Goal: Task Accomplishment & Management: Manage account settings

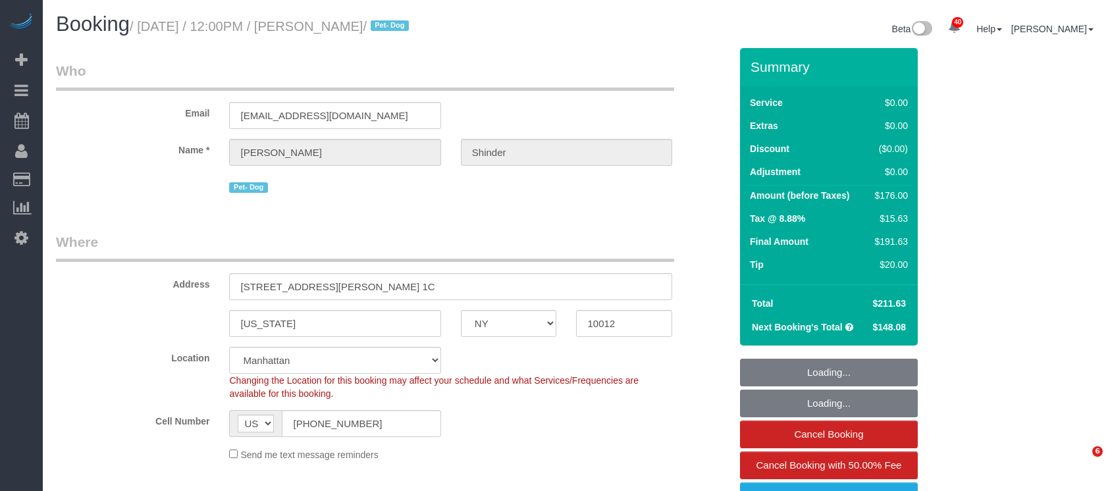
select select "NY"
select select "1"
select select "spot1"
select select "number:89"
select select "number:90"
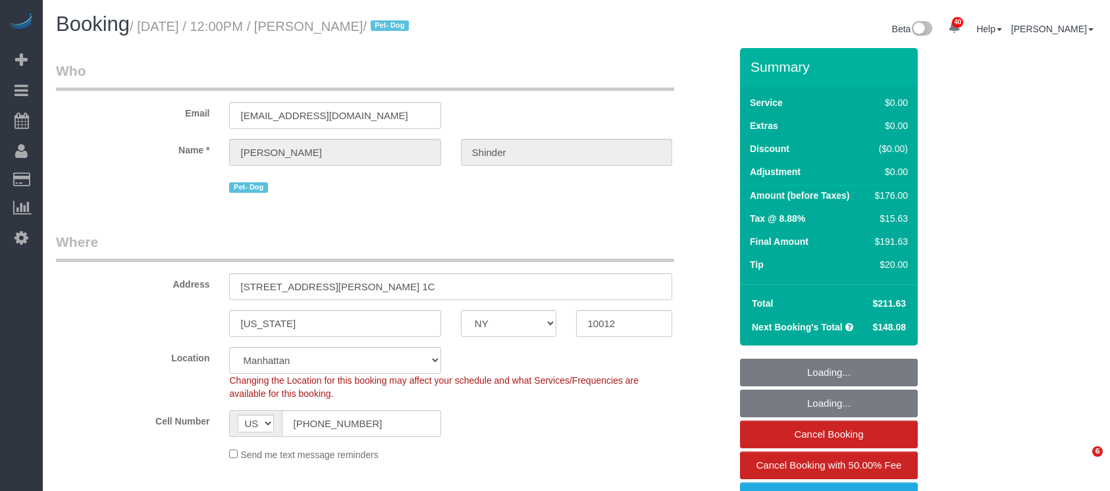
select select "number:13"
select select "number:5"
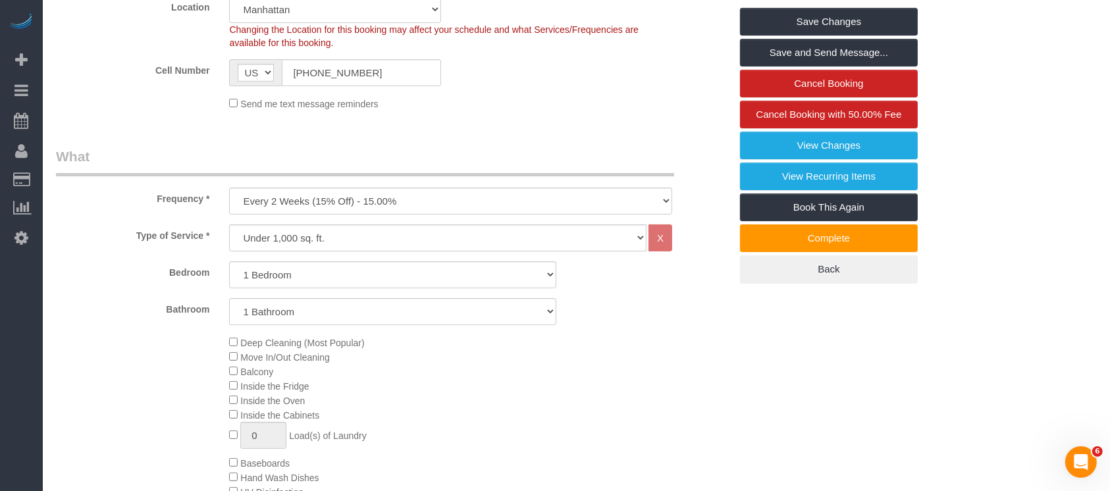
scroll to position [790, 0]
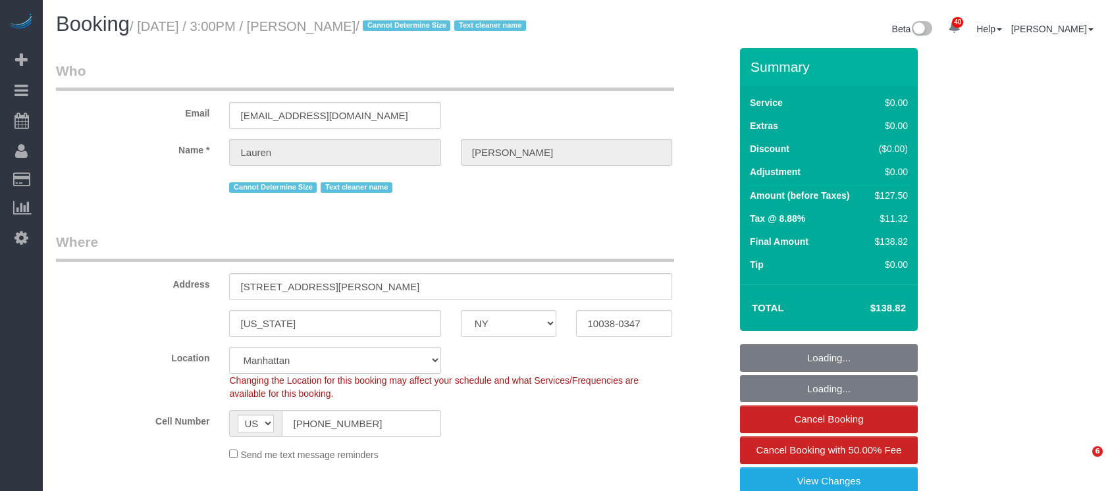
select select "NY"
select select "number:63"
select select "number:77"
select select "number:15"
select select "number:5"
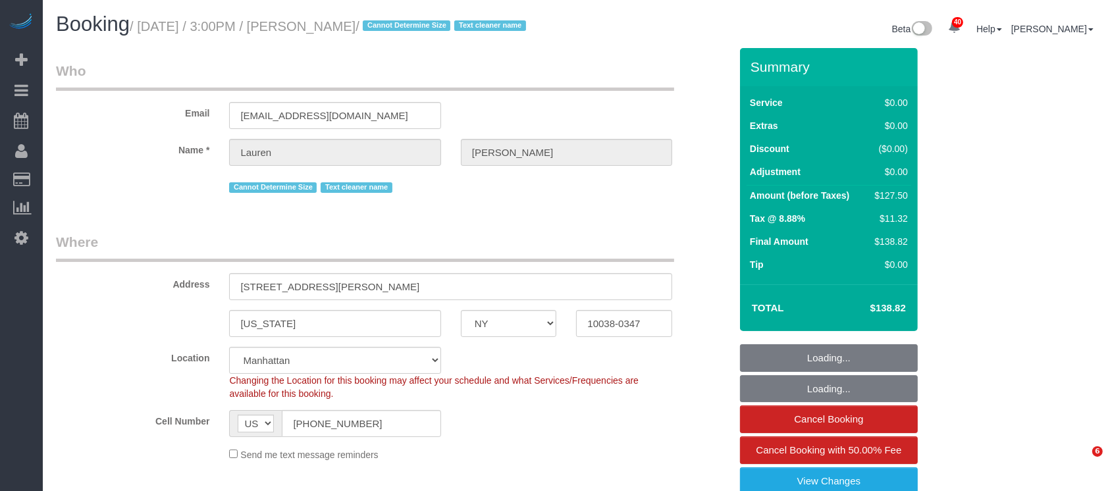
select select "object:978"
select select "spot1"
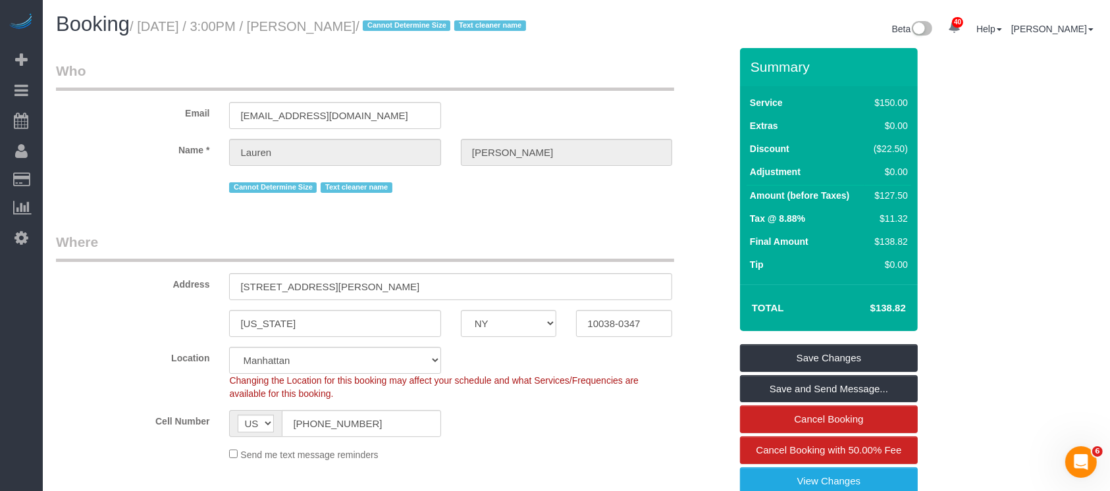
click at [392, 18] on h1 "Booking / October 16, 2025 / 3:00PM / Lauren Dana / Cannot Determine Size Text …" at bounding box center [311, 24] width 511 height 22
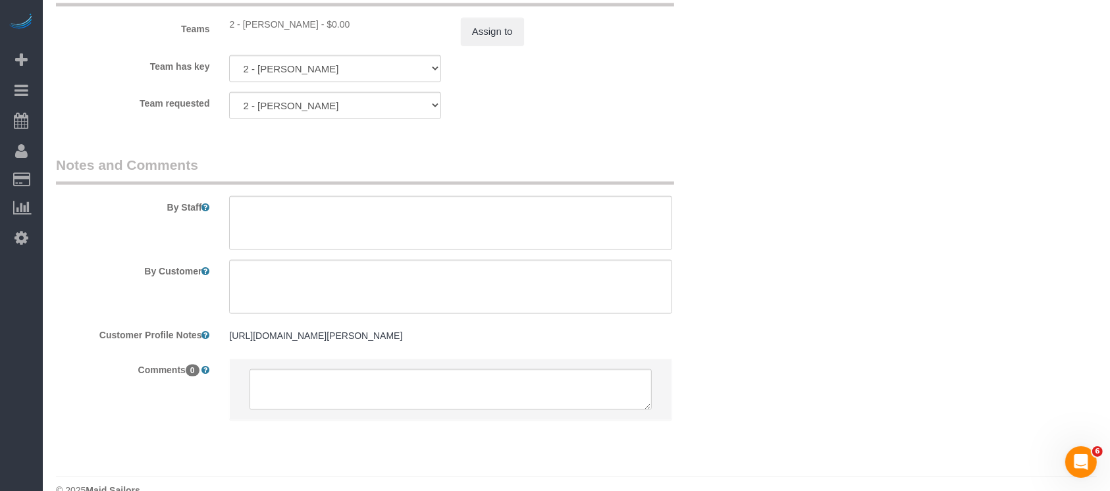
scroll to position [1754, 0]
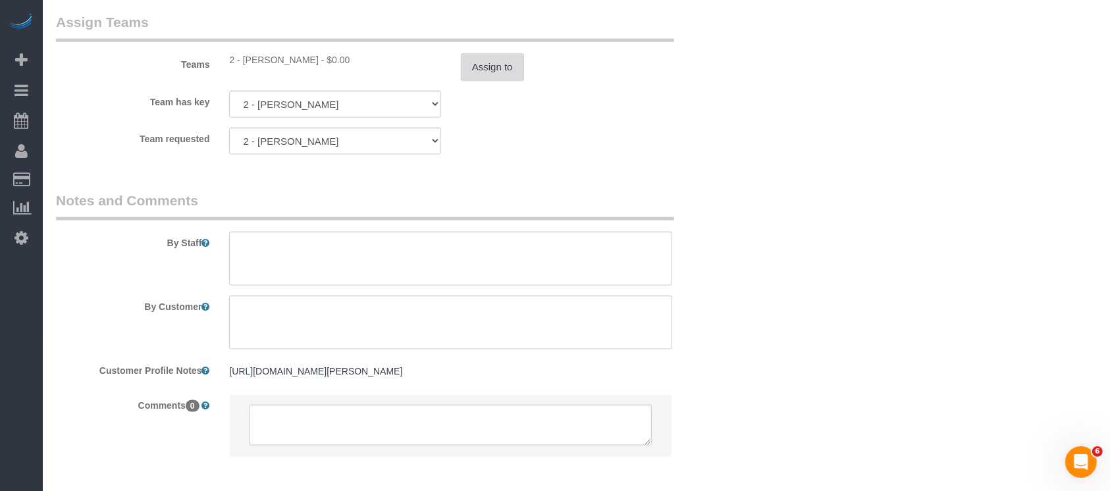
click at [492, 81] on button "Assign to" at bounding box center [492, 67] width 63 height 28
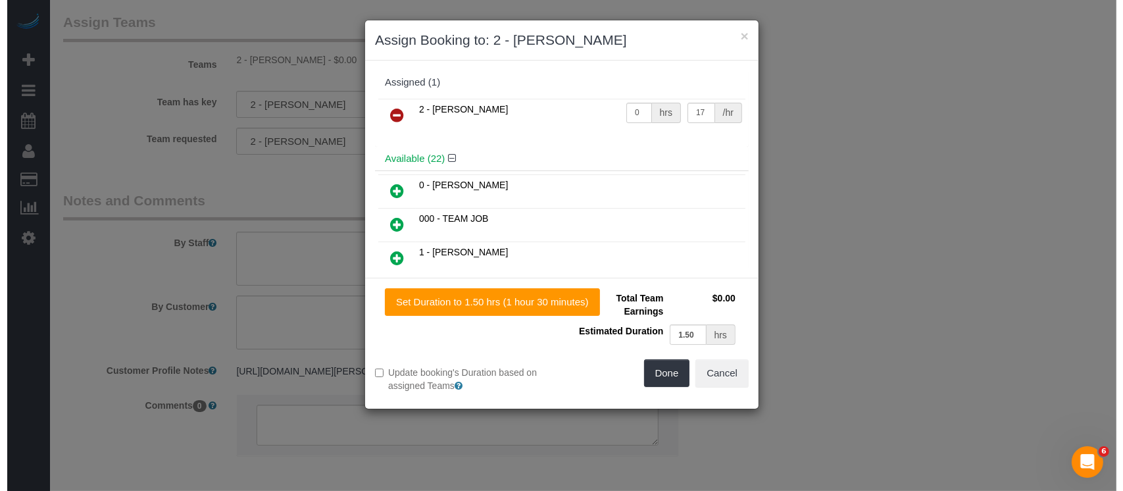
scroll to position [1739, 0]
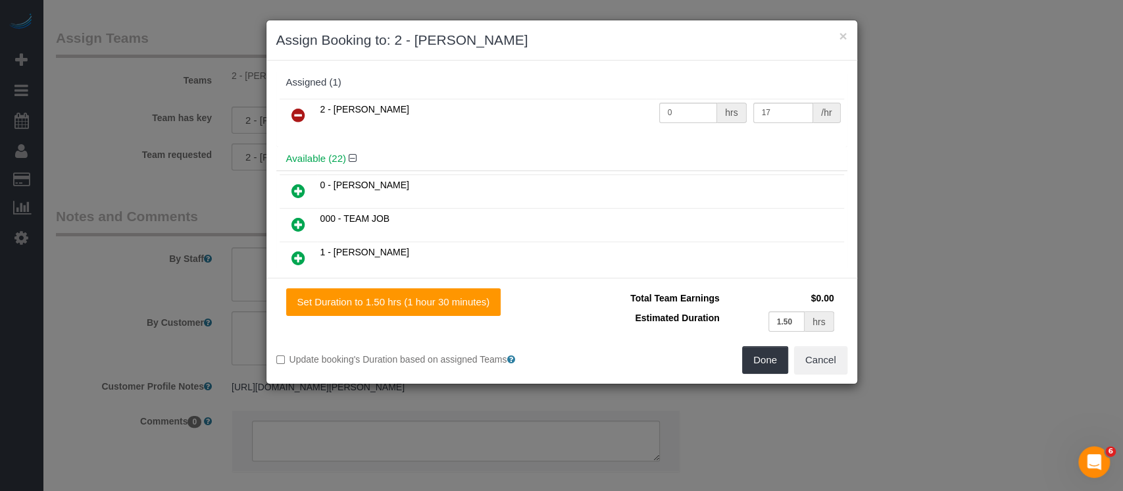
click at [301, 107] on icon at bounding box center [299, 115] width 14 height 16
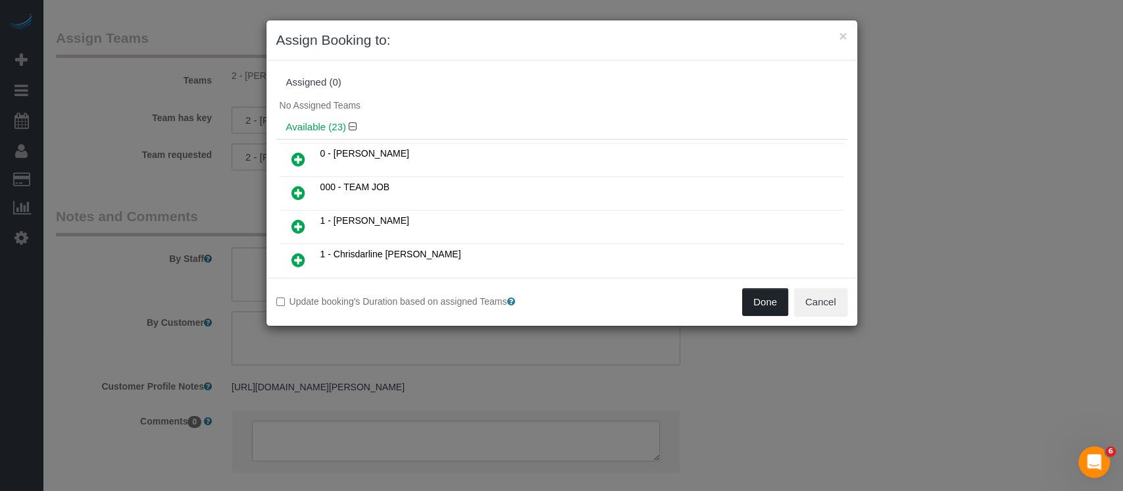
click at [762, 303] on button "Done" at bounding box center [765, 302] width 46 height 28
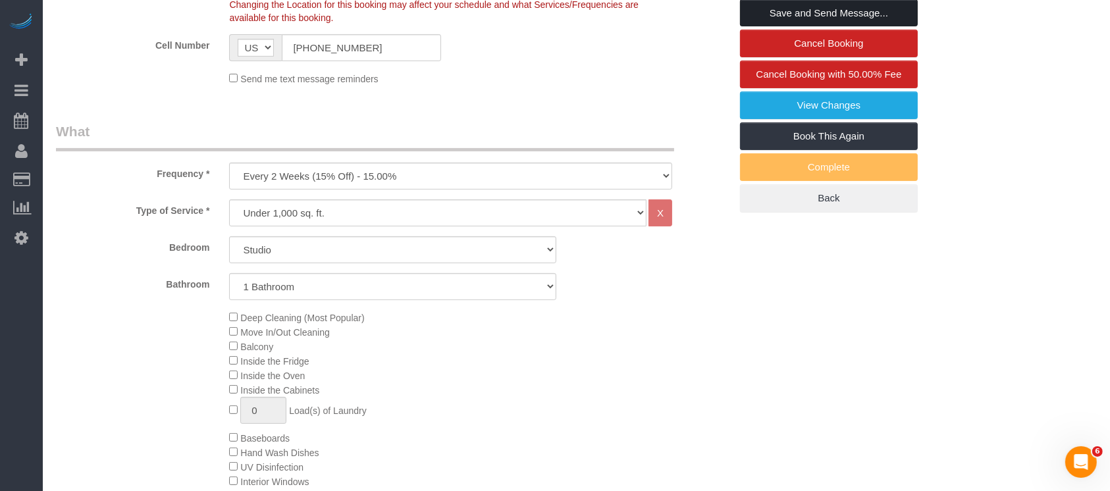
scroll to position [263, 0]
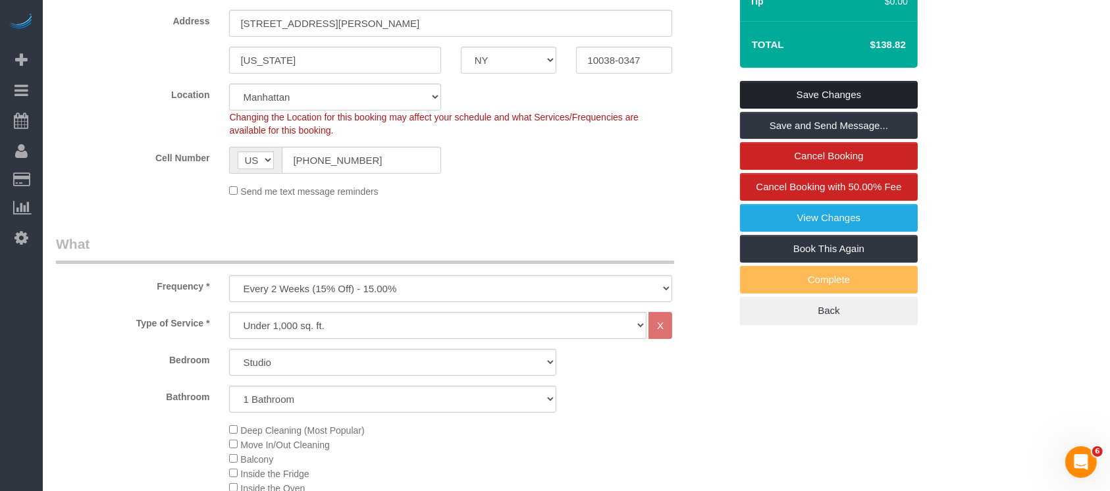
click at [827, 97] on link "Save Changes" at bounding box center [829, 95] width 178 height 28
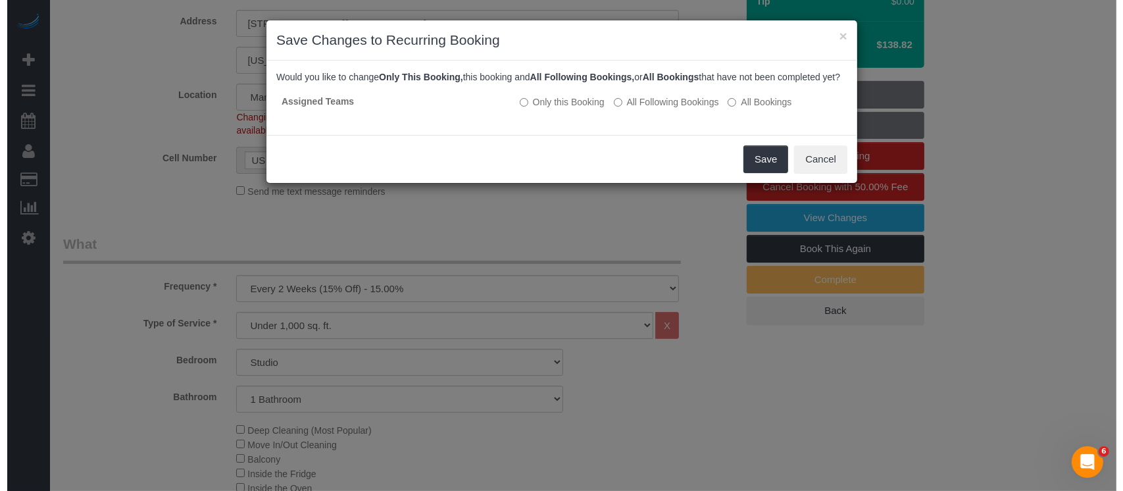
scroll to position [247, 0]
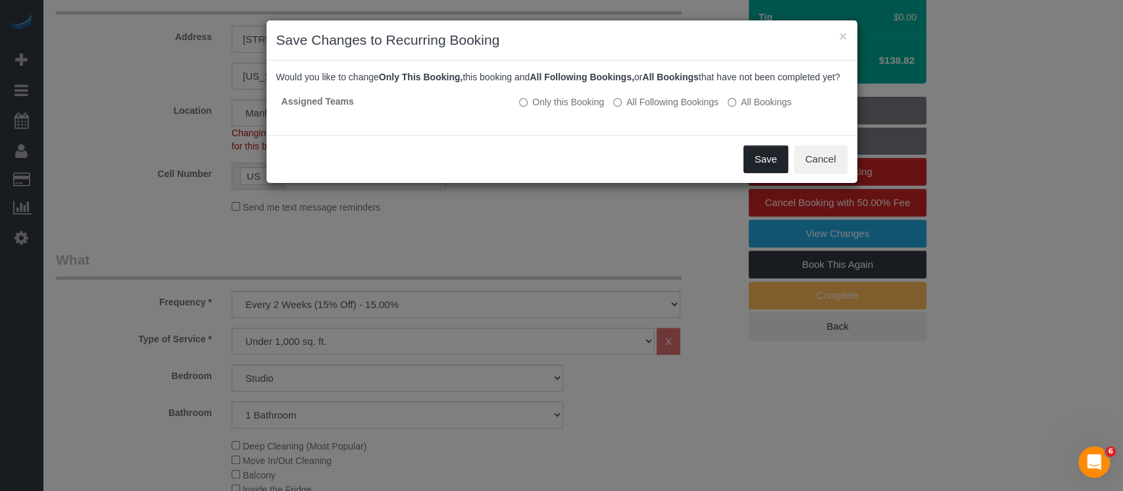
click at [748, 165] on div "Save Cancel" at bounding box center [562, 159] width 591 height 48
drag, startPoint x: 772, startPoint y: 167, endPoint x: 757, endPoint y: 180, distance: 19.6
click at [769, 168] on button "Save" at bounding box center [766, 159] width 45 height 28
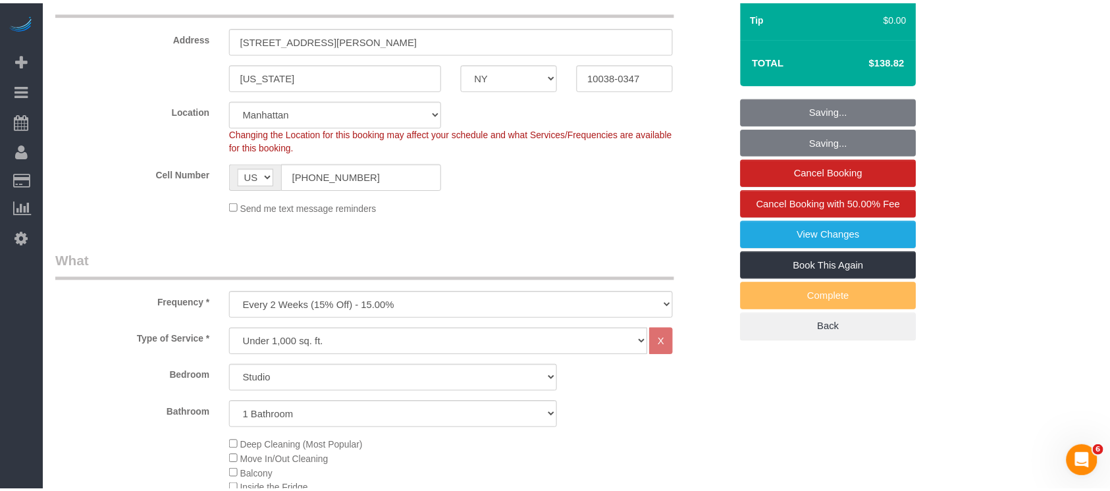
scroll to position [263, 0]
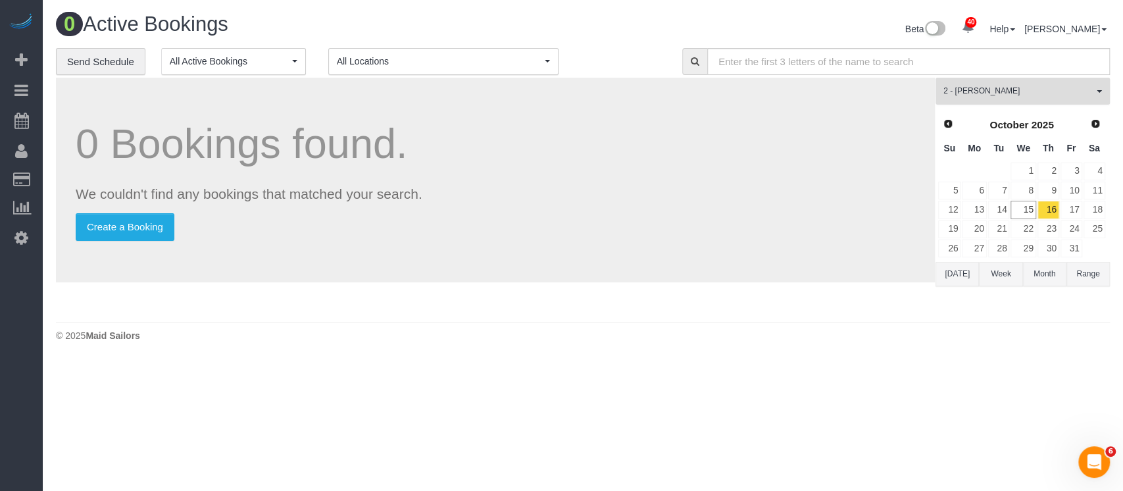
click at [1099, 91] on span "button" at bounding box center [1099, 91] width 5 height 3
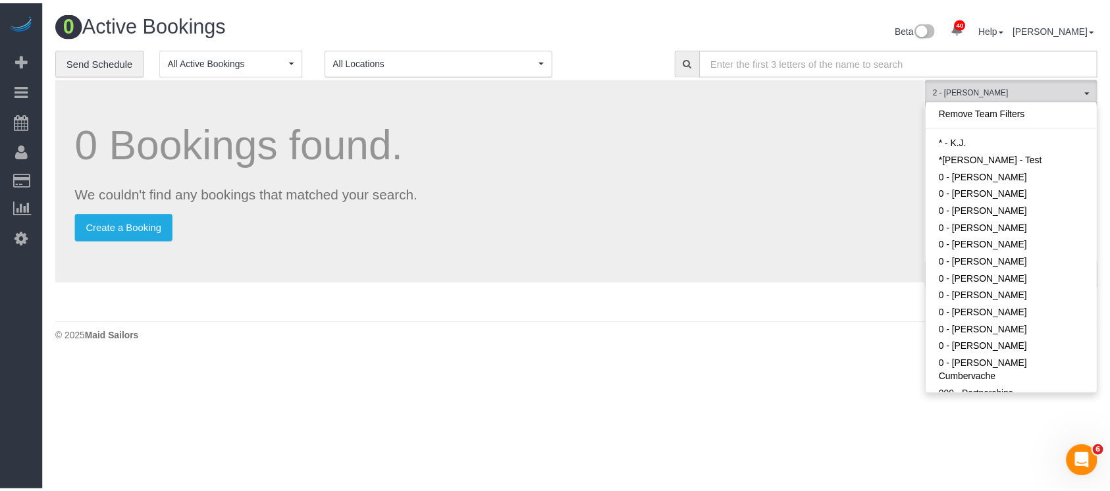
scroll to position [750, 0]
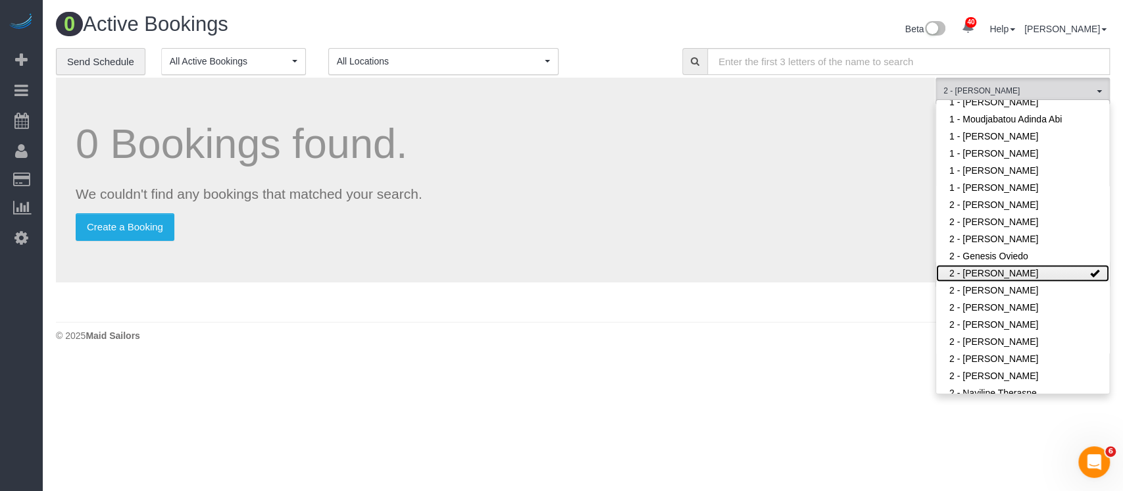
click at [1055, 265] on link "2 - [PERSON_NAME]" at bounding box center [1022, 273] width 173 height 17
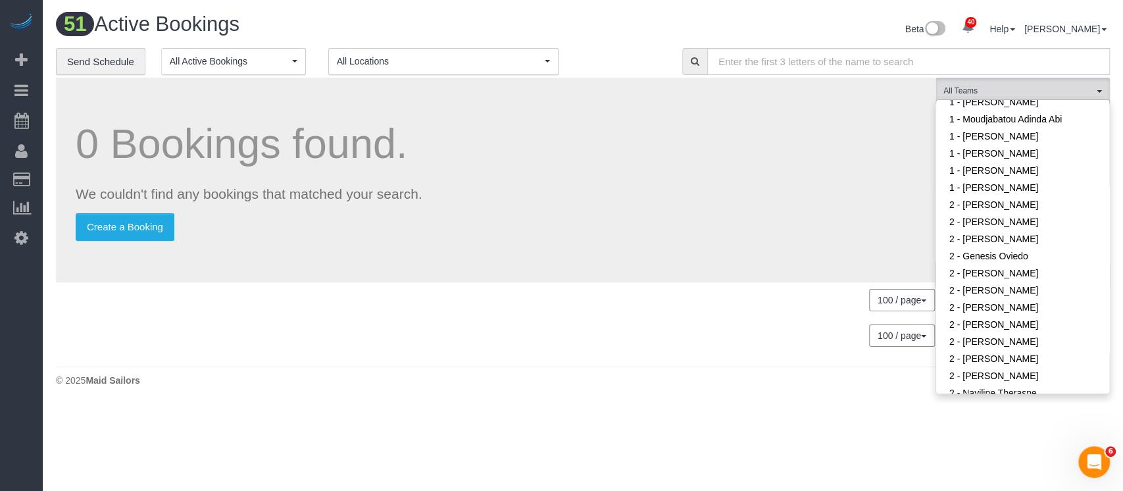
click at [709, 164] on h1 "0 Bookings found." at bounding box center [496, 143] width 840 height 45
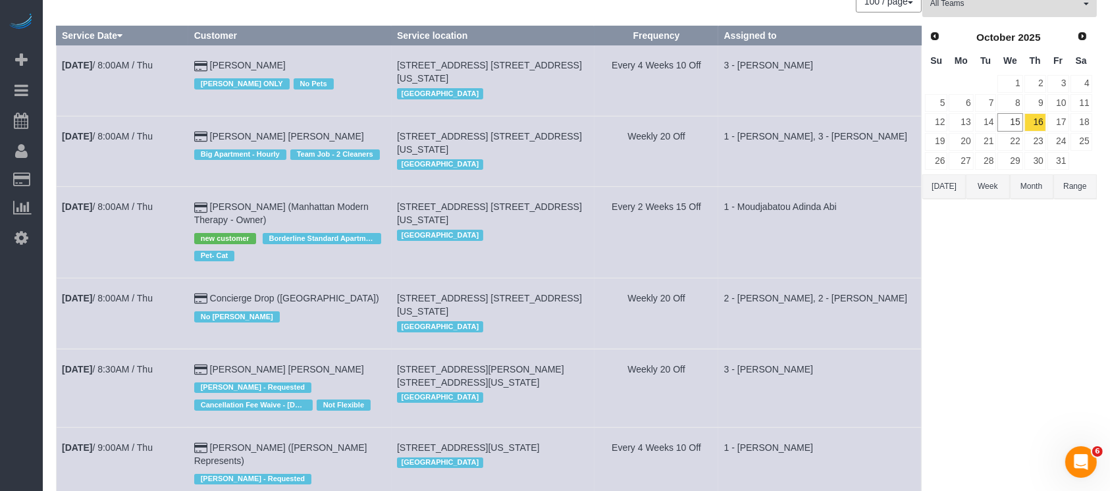
scroll to position [0, 0]
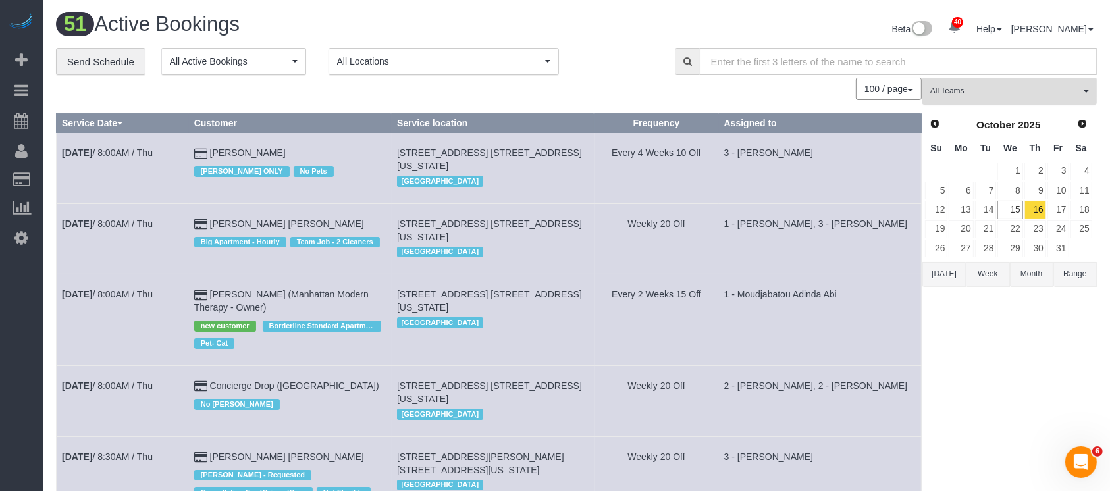
drag, startPoint x: 1090, startPoint y: 95, endPoint x: 1060, endPoint y: 99, distance: 31.1
click at [1089, 95] on button "All Teams" at bounding box center [1009, 91] width 174 height 27
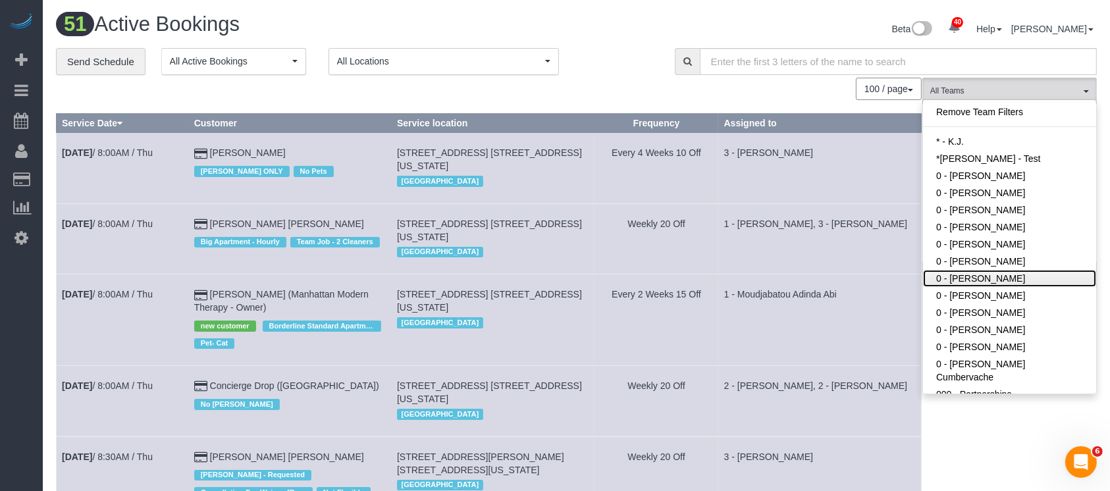
click at [1015, 271] on link "0 - [PERSON_NAME]" at bounding box center [1009, 278] width 173 height 17
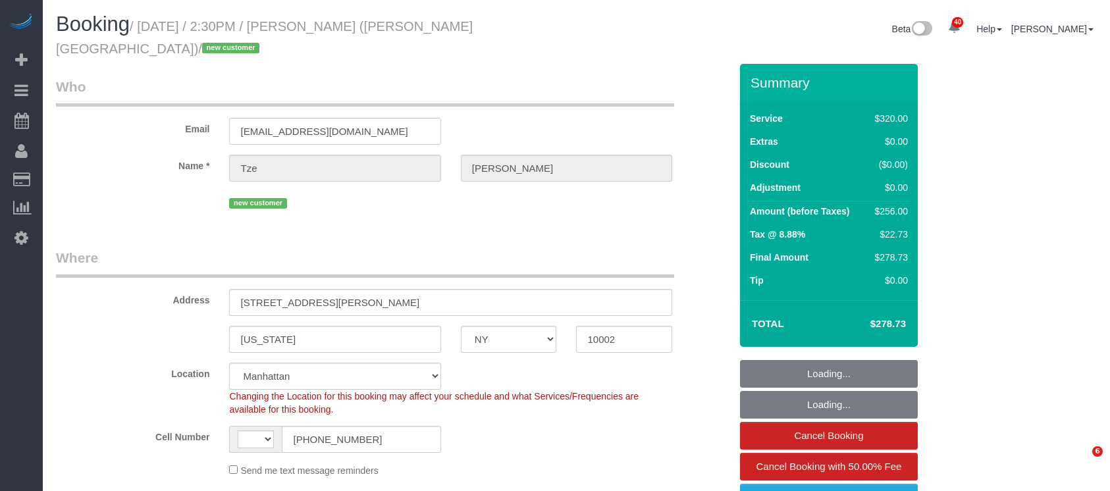
select select "NY"
select select "number:89"
select select "number:90"
select select "number:15"
select select "number:5"
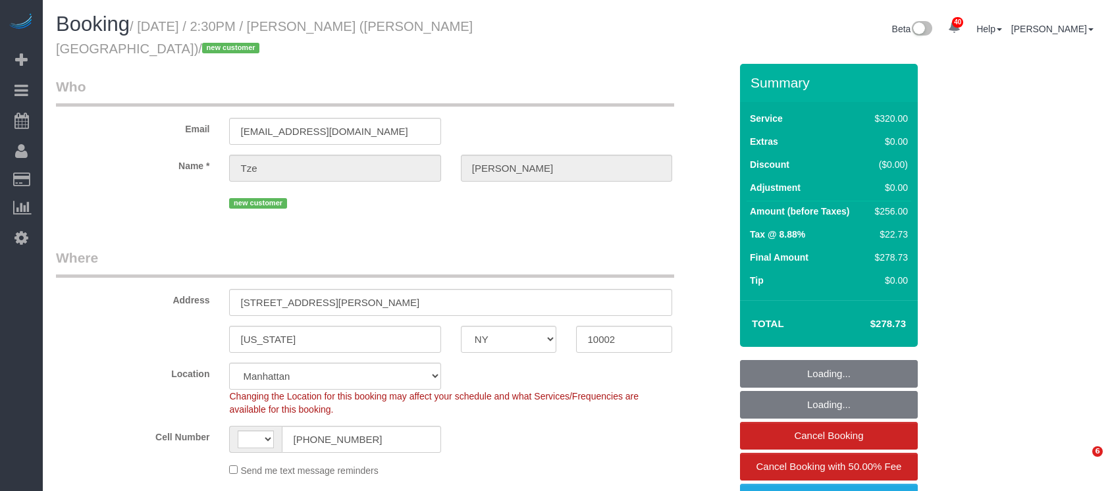
select select "object:978"
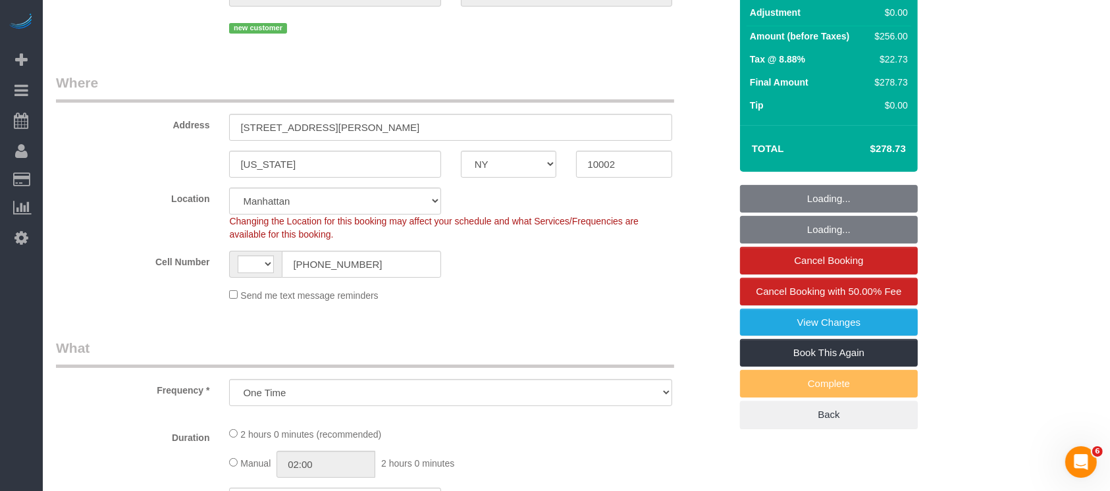
select select "string:US"
select select "string:stripe-pm_1SIXpp4VGloSiKo7EQWmMzTD"
select select "2"
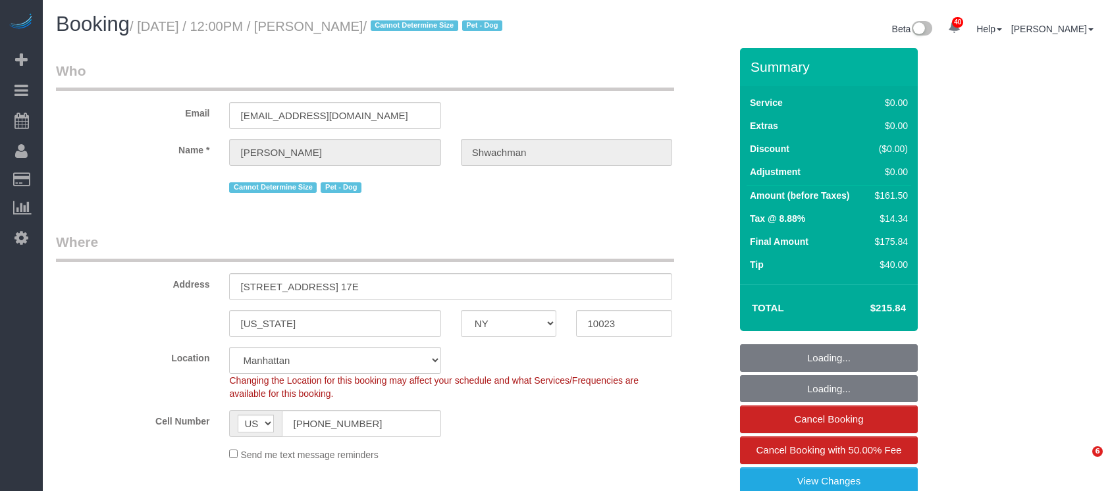
select select "NY"
select select "number:59"
select select "number:73"
select select "number:13"
select select "number:5"
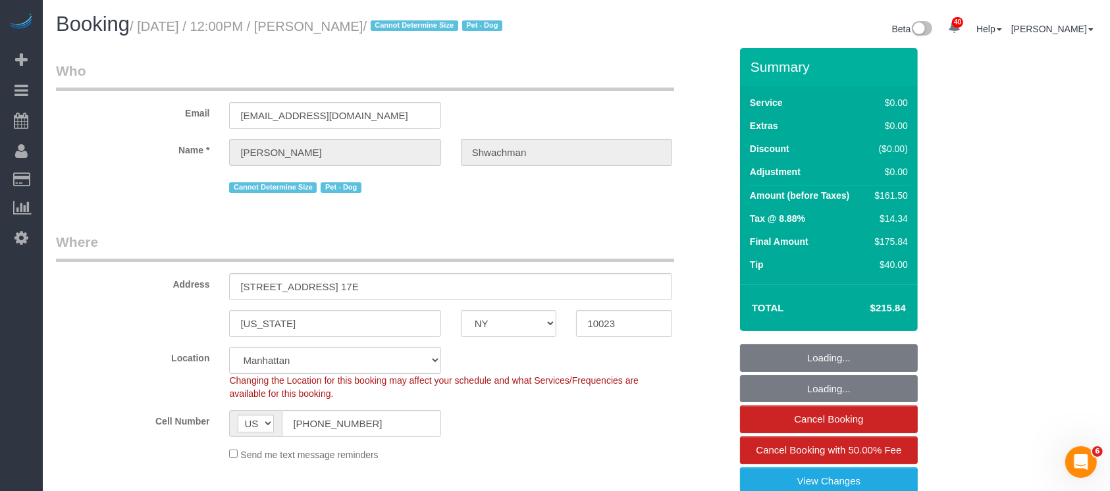
select select "object:976"
select select "spot1"
select select "object:1556"
select select "1"
select select "2"
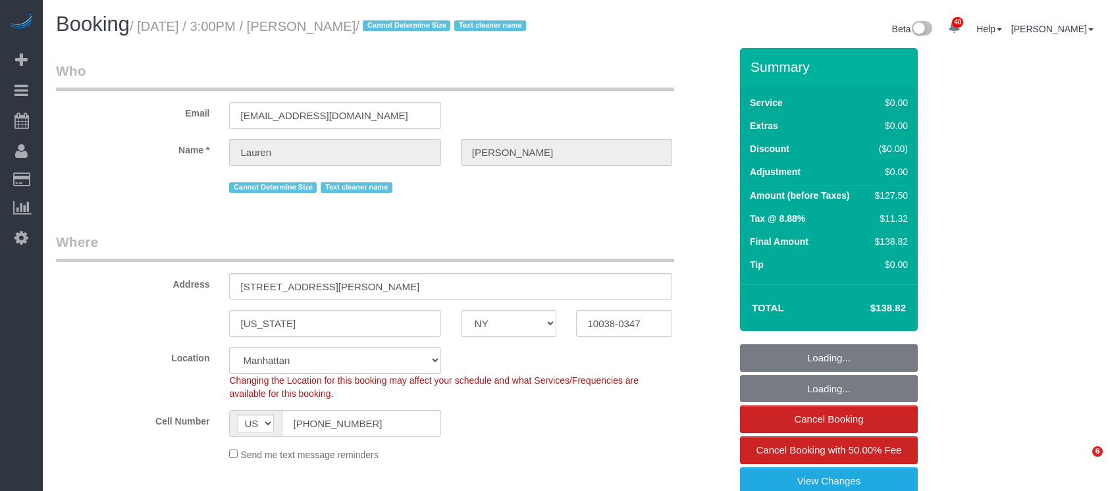
select select "NY"
select select "spot1"
select select "number:63"
select select "number:77"
select select "number:15"
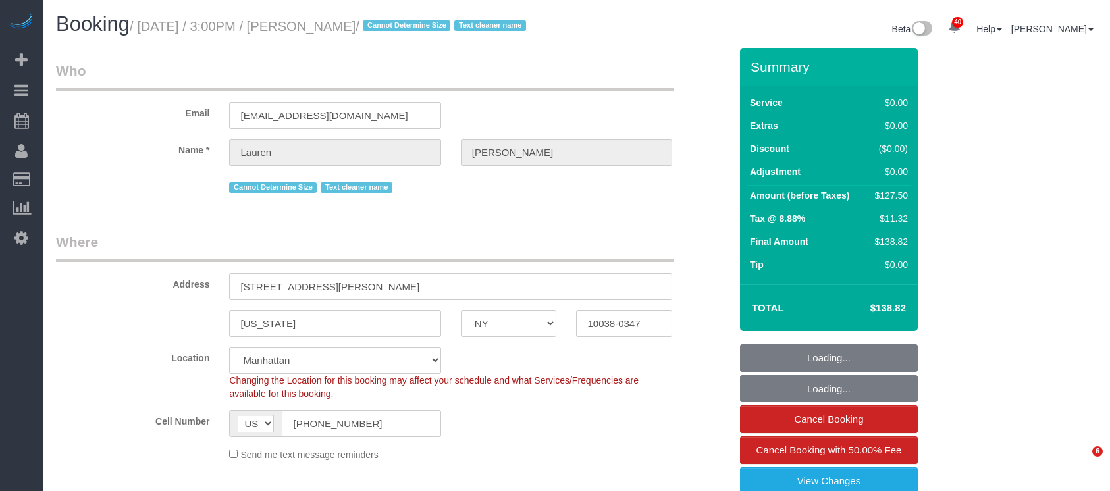
select select "number:5"
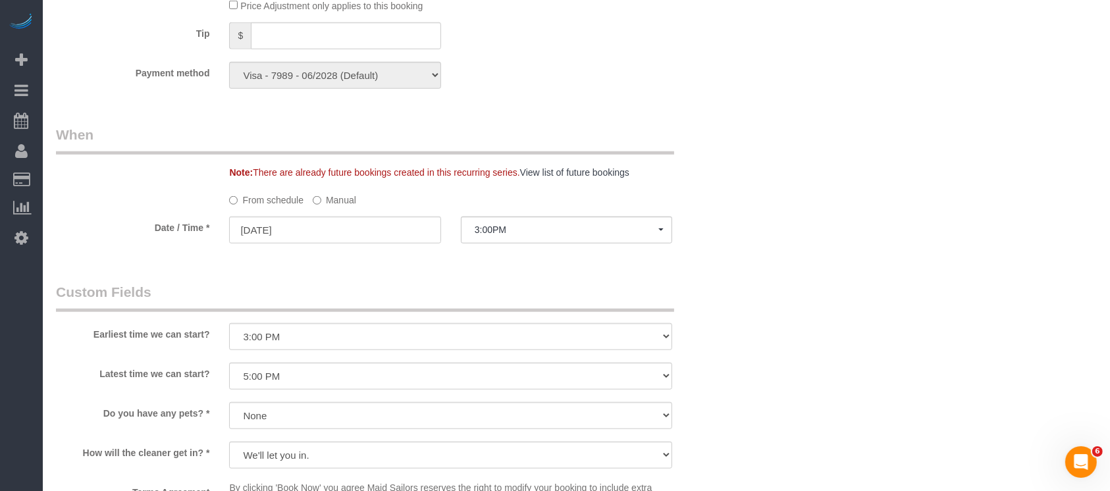
scroll to position [1404, 0]
